Goal: Task Accomplishment & Management: Use online tool/utility

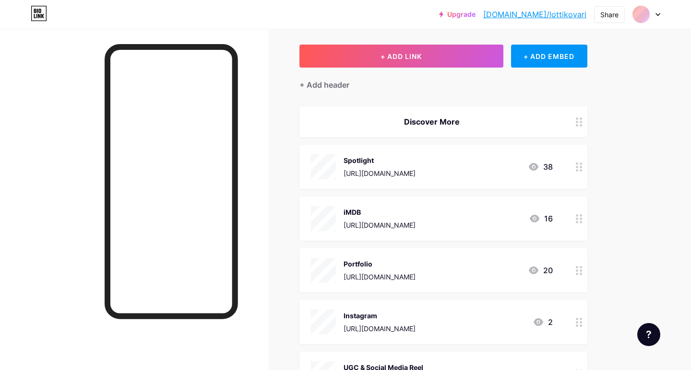
scroll to position [46, 0]
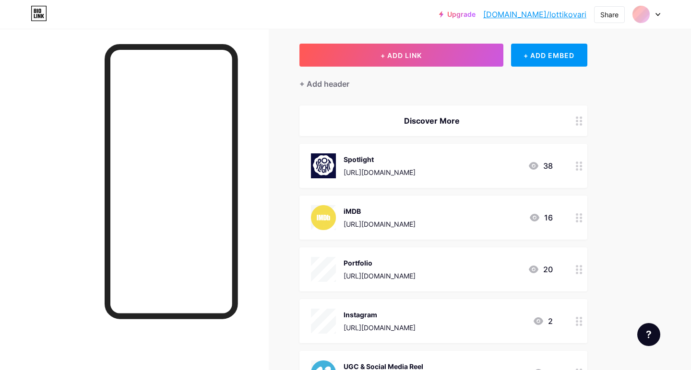
click at [373, 326] on div "[URL][DOMAIN_NAME]" at bounding box center [379, 328] width 72 height 10
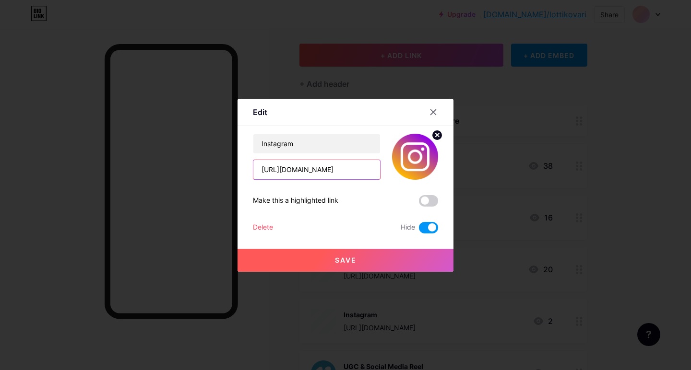
click at [329, 177] on input "[URL][DOMAIN_NAME]" at bounding box center [316, 169] width 127 height 19
click at [433, 108] on div at bounding box center [433, 112] width 17 height 17
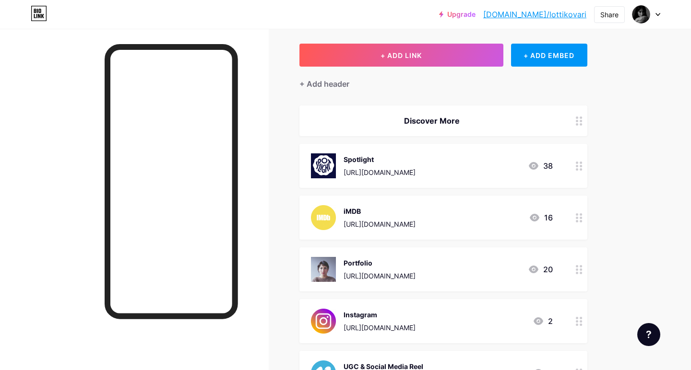
click at [379, 174] on div "[URL][DOMAIN_NAME]" at bounding box center [379, 172] width 72 height 10
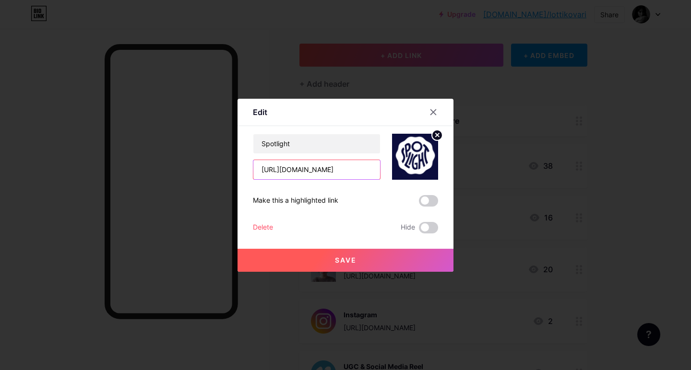
click at [331, 167] on input "[URL][DOMAIN_NAME]" at bounding box center [316, 169] width 127 height 19
click at [436, 112] on icon at bounding box center [433, 112] width 8 height 8
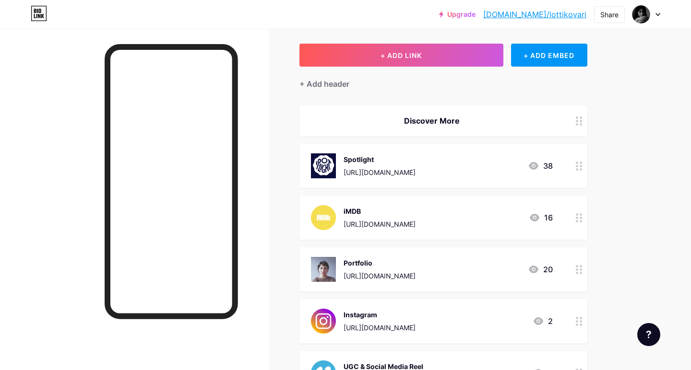
click at [391, 229] on div "iMDB [URL][DOMAIN_NAME]" at bounding box center [379, 217] width 72 height 25
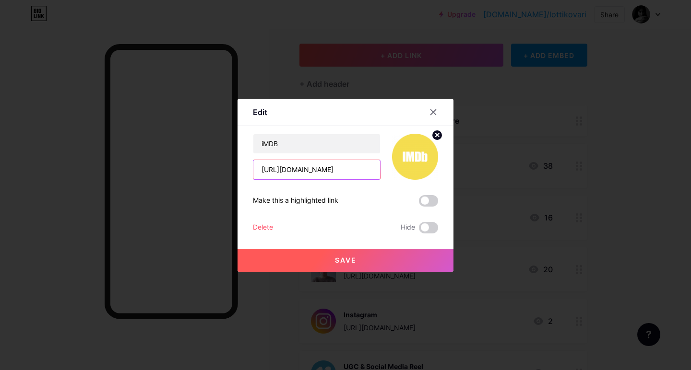
click at [296, 163] on input "[URL][DOMAIN_NAME]" at bounding box center [316, 169] width 127 height 19
click at [94, 0] on div at bounding box center [345, 185] width 691 height 370
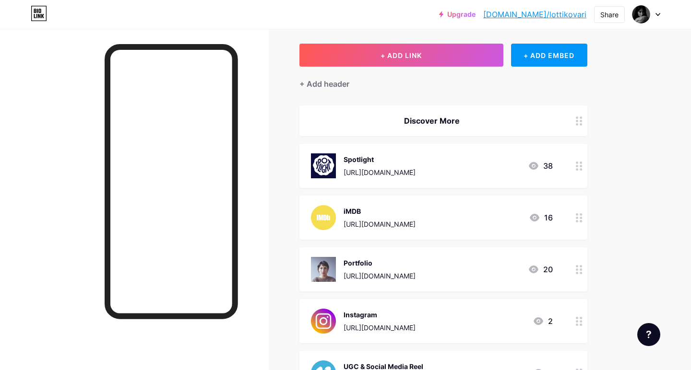
click at [375, 319] on div "Instagram" at bounding box center [379, 315] width 72 height 10
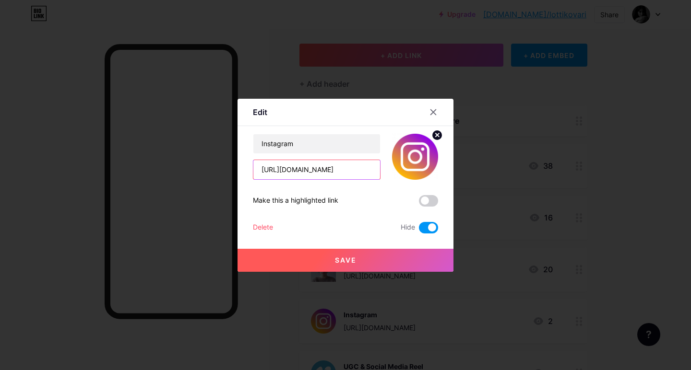
click at [310, 177] on input "[URL][DOMAIN_NAME]" at bounding box center [316, 169] width 127 height 19
click at [433, 107] on div at bounding box center [433, 112] width 17 height 17
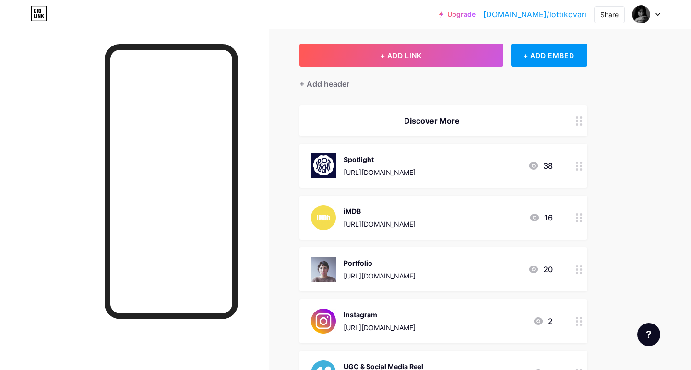
click at [384, 239] on span "Discover More Spotlight [URL][DOMAIN_NAME] 38 iMDB [URL][DOMAIN_NAME] 16 Portfo…" at bounding box center [443, 328] width 288 height 445
click at [382, 234] on div "iMDB [URL][DOMAIN_NAME] 16" at bounding box center [443, 218] width 288 height 44
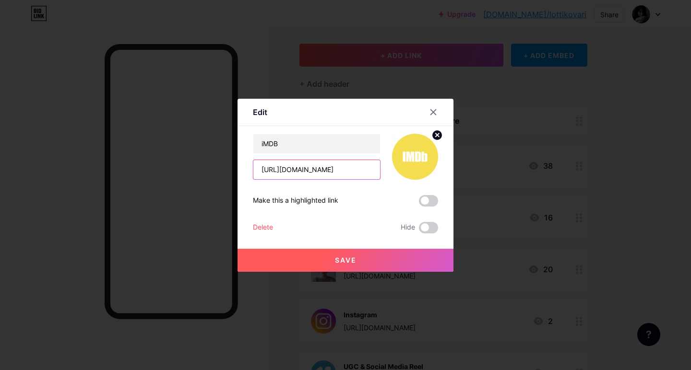
click at [358, 174] on input "[URL][DOMAIN_NAME]" at bounding box center [316, 169] width 127 height 19
click at [434, 108] on icon at bounding box center [433, 112] width 8 height 8
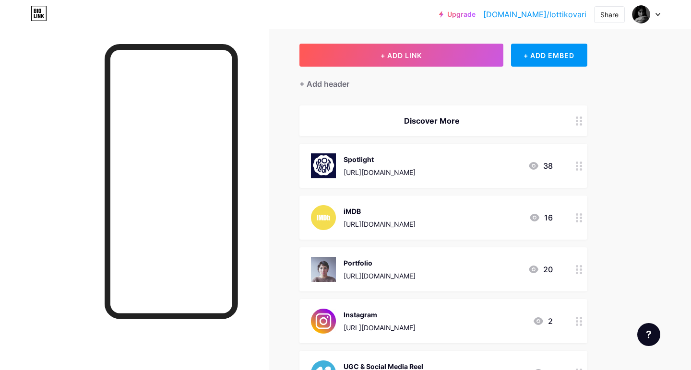
click at [398, 172] on div "[URL][DOMAIN_NAME]" at bounding box center [379, 172] width 72 height 10
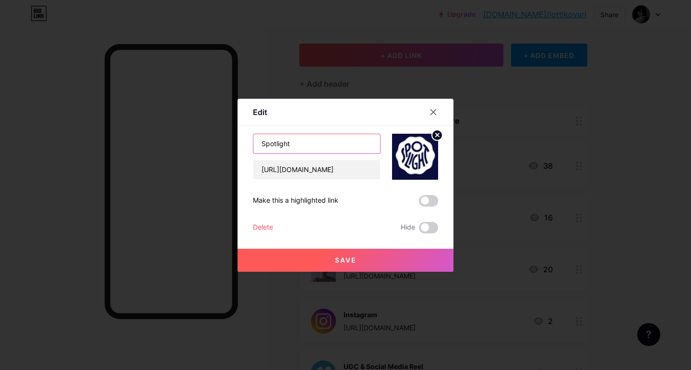
click at [308, 139] on input "Spotlight" at bounding box center [316, 143] width 127 height 19
click at [294, 163] on input "[URL][DOMAIN_NAME]" at bounding box center [316, 169] width 127 height 19
click at [294, 164] on input "[URL][DOMAIN_NAME]" at bounding box center [316, 169] width 127 height 19
click at [501, 180] on div at bounding box center [345, 185] width 691 height 370
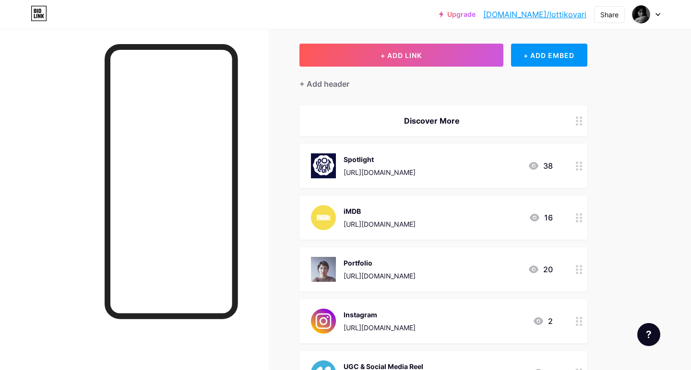
click at [396, 322] on div "Instagram [URL][DOMAIN_NAME]" at bounding box center [379, 321] width 72 height 25
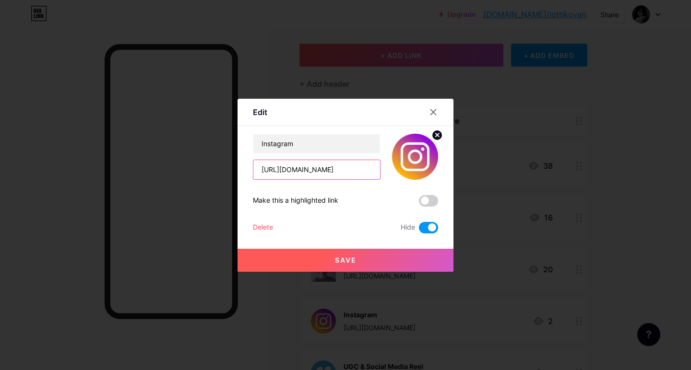
click at [347, 171] on input "[URL][DOMAIN_NAME]" at bounding box center [316, 169] width 127 height 19
click at [544, 107] on div at bounding box center [345, 185] width 691 height 370
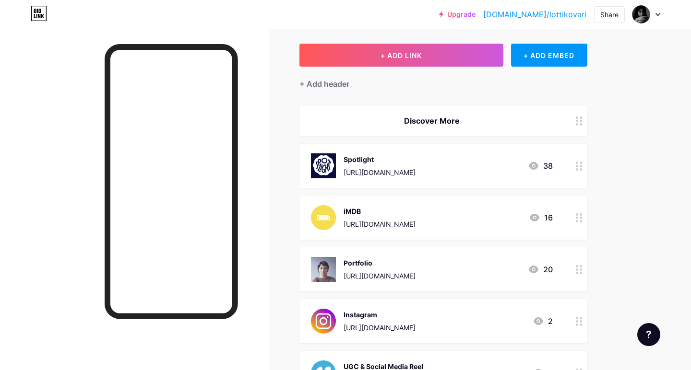
click at [382, 158] on div "Spotlight" at bounding box center [379, 159] width 72 height 10
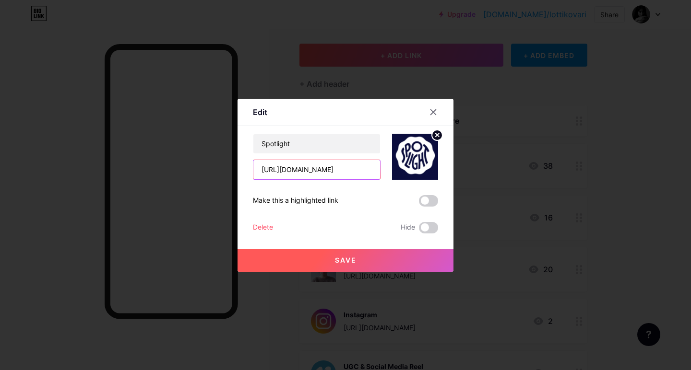
click at [314, 165] on input "[URL][DOMAIN_NAME]" at bounding box center [316, 169] width 127 height 19
click at [433, 113] on icon at bounding box center [433, 112] width 8 height 8
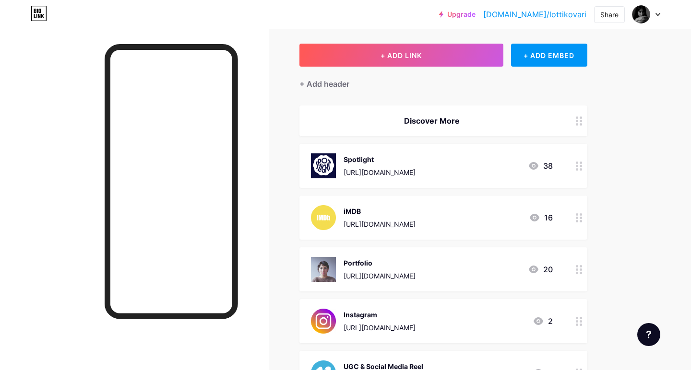
click at [405, 176] on div "[URL][DOMAIN_NAME]" at bounding box center [379, 172] width 72 height 10
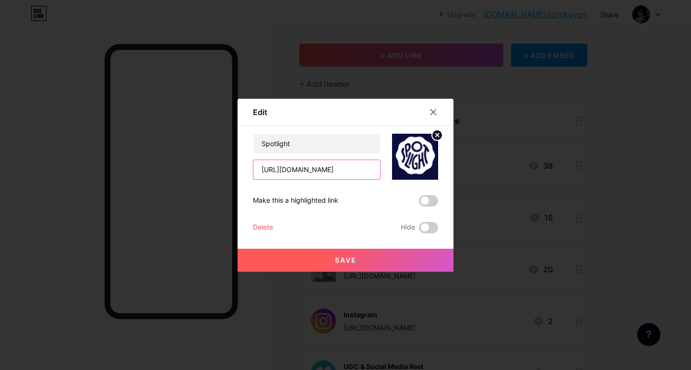
click at [308, 176] on input "[URL][DOMAIN_NAME]" at bounding box center [316, 169] width 127 height 19
click at [436, 109] on icon at bounding box center [433, 112] width 8 height 8
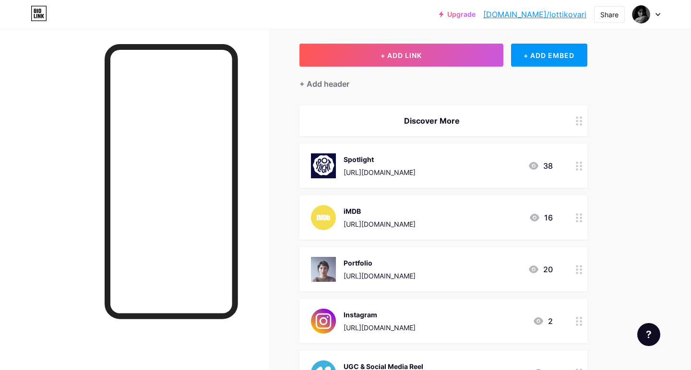
click at [373, 231] on div "iMDB [URL][DOMAIN_NAME] 16" at bounding box center [443, 218] width 288 height 44
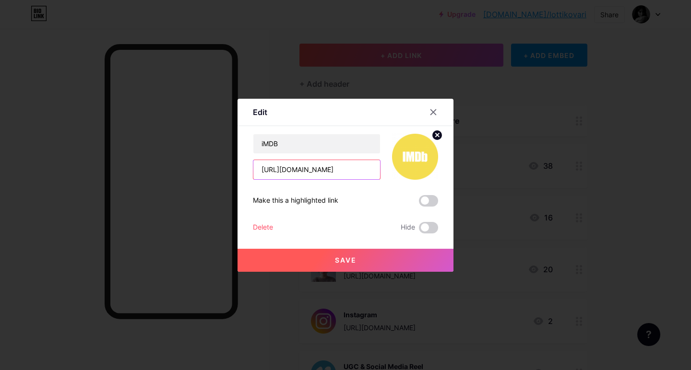
click at [278, 175] on input "[URL][DOMAIN_NAME]" at bounding box center [316, 169] width 127 height 19
click at [430, 112] on icon at bounding box center [433, 112] width 8 height 8
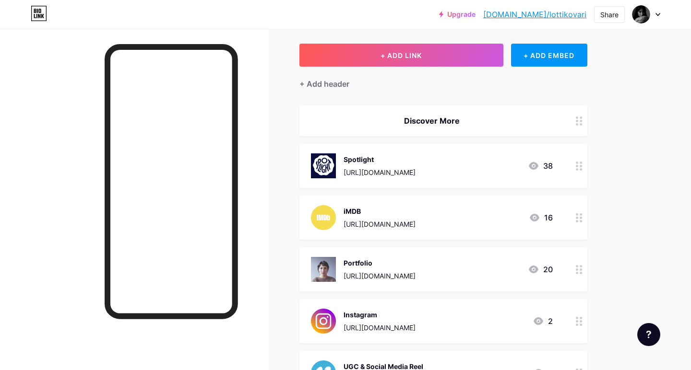
click at [361, 324] on div "[URL][DOMAIN_NAME]" at bounding box center [379, 328] width 72 height 10
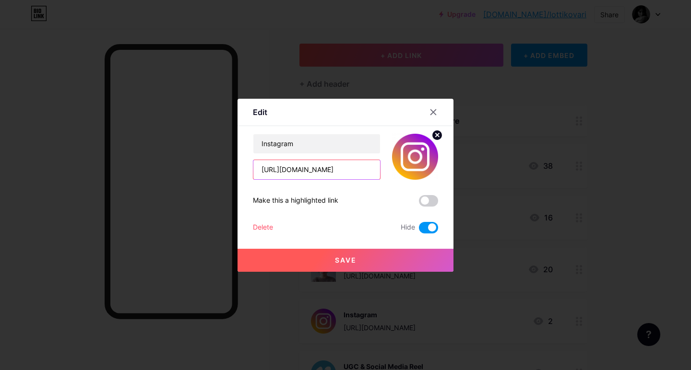
click at [287, 175] on input "[URL][DOMAIN_NAME]" at bounding box center [316, 169] width 127 height 19
